Goal: Find contact information: Find contact information

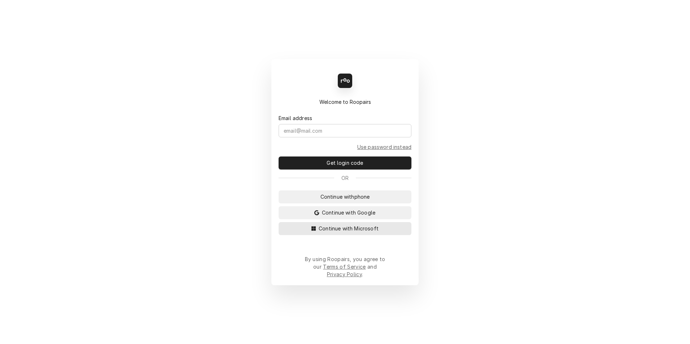
click at [376, 230] on button "Continue with Microsoft" at bounding box center [345, 228] width 133 height 13
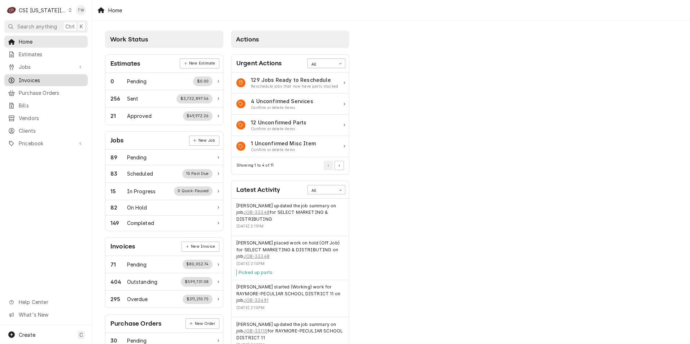
click at [44, 81] on span "Invoices" at bounding box center [51, 81] width 65 height 8
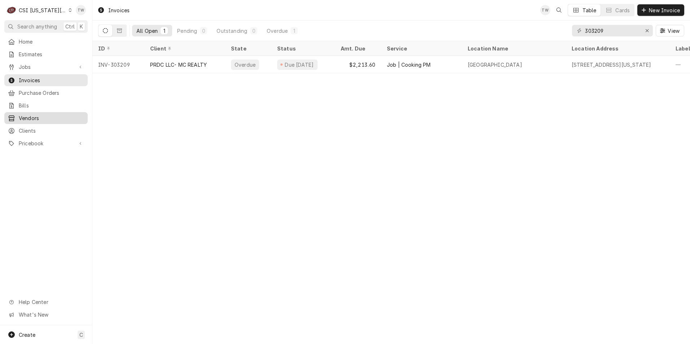
click at [31, 127] on span "Clients" at bounding box center [51, 131] width 65 height 8
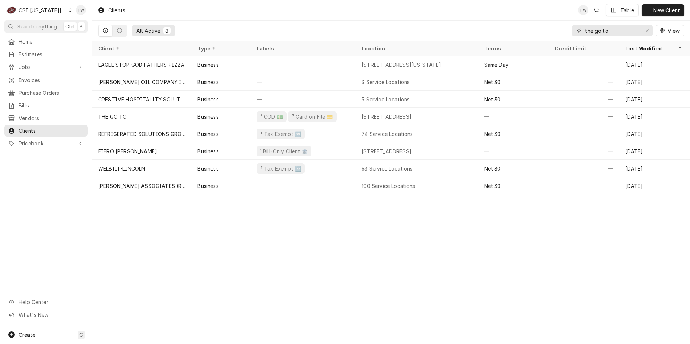
drag, startPoint x: 611, startPoint y: 29, endPoint x: 549, endPoint y: 32, distance: 62.6
click at [550, 32] on div "All Active 8 the go to View" at bounding box center [391, 31] width 586 height 20
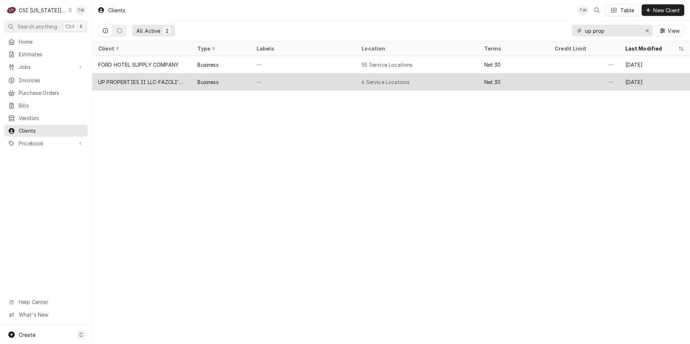
type input "up prop"
click at [329, 88] on div "—" at bounding box center [303, 81] width 105 height 17
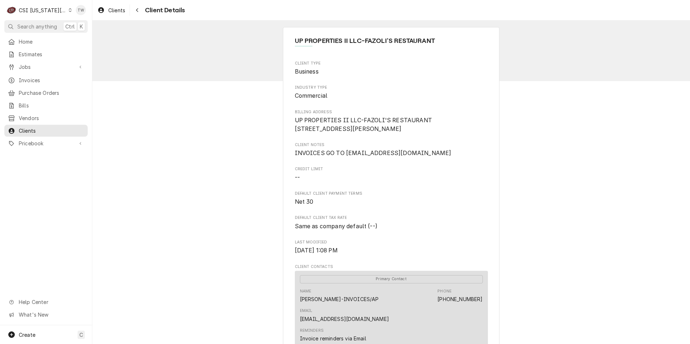
scroll to position [144, 0]
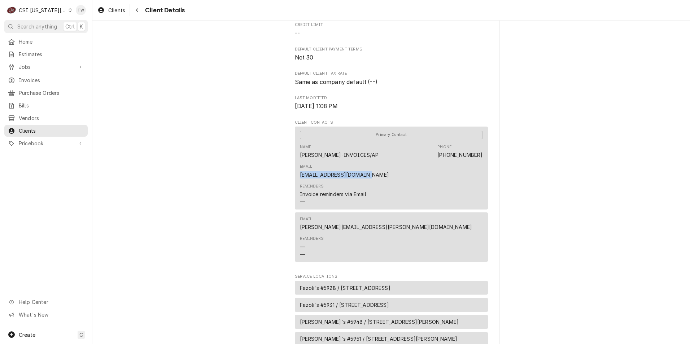
drag, startPoint x: 380, startPoint y: 183, endPoint x: 287, endPoint y: 182, distance: 93.1
click at [287, 182] on div "UP PROPERTIES II LLC-FAZOLI'S RESTAURANT Client Type Business Industry Type Com…" at bounding box center [391, 201] width 217 height 637
copy link "[EMAIL_ADDRESS][DOMAIN_NAME]"
drag, startPoint x: 364, startPoint y: 239, endPoint x: 292, endPoint y: 236, distance: 71.2
click at [295, 236] on div "Email [PERSON_NAME][EMAIL_ADDRESS][PERSON_NAME][DOMAIN_NAME] Reminders — —" at bounding box center [391, 237] width 193 height 49
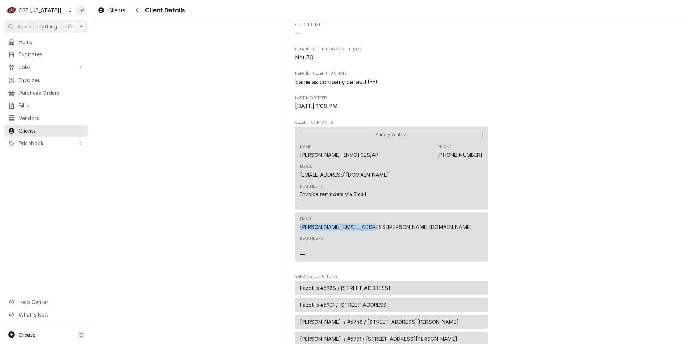
copy link "[PERSON_NAME][EMAIL_ADDRESS][PERSON_NAME][DOMAIN_NAME]"
